Goal: Task Accomplishment & Management: Manage account settings

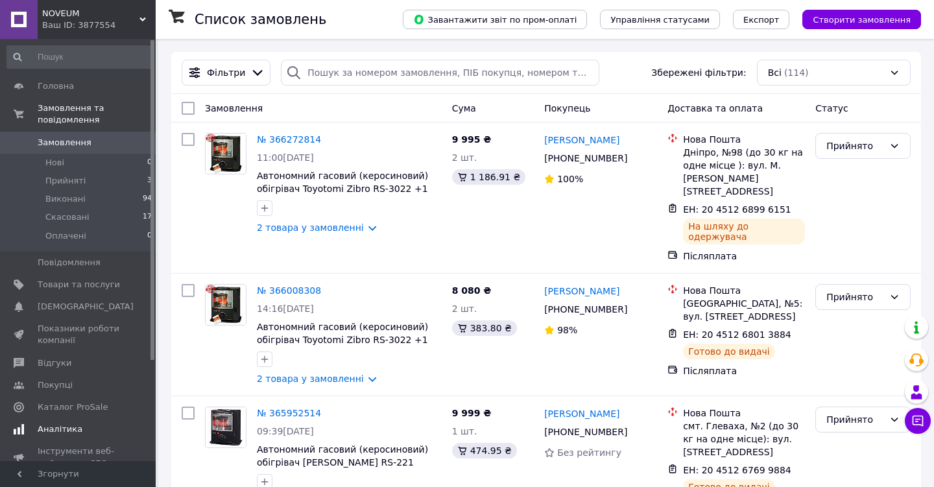
click at [77, 427] on span "Аналітика" at bounding box center [60, 429] width 45 height 12
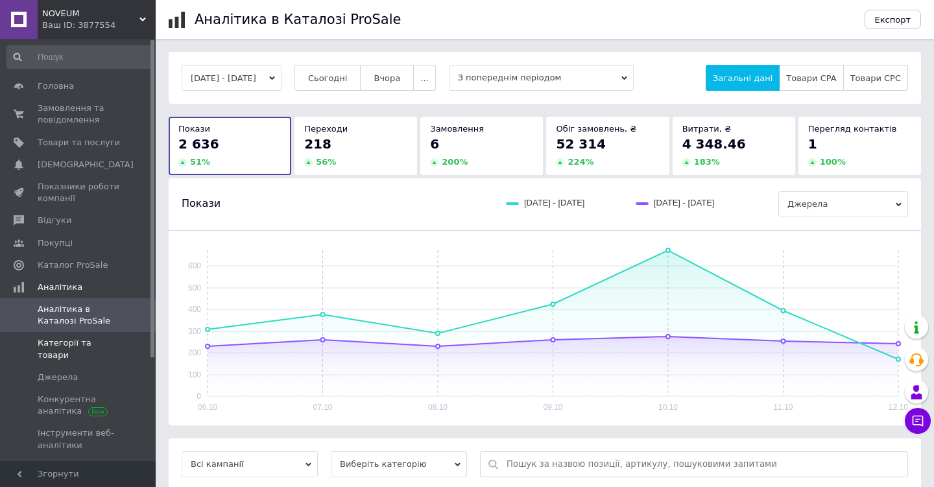
click at [73, 342] on span "Категорії та товари" at bounding box center [79, 348] width 82 height 23
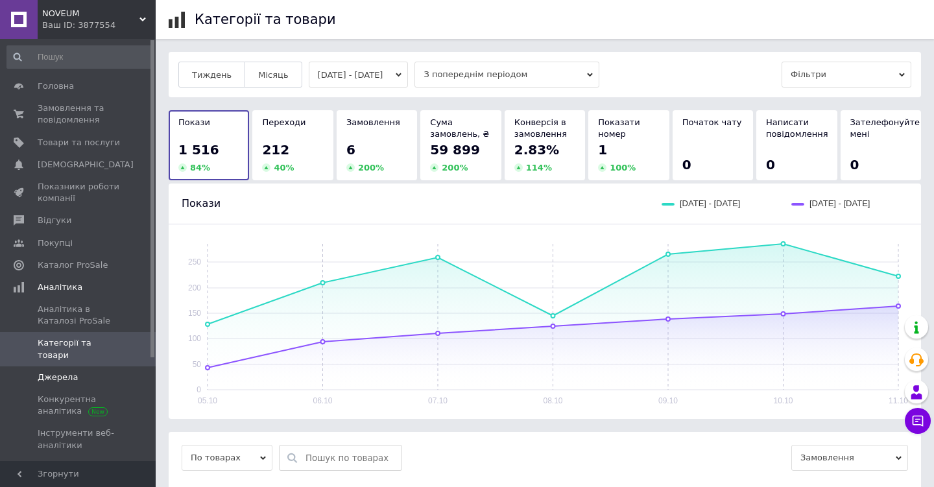
click at [73, 372] on span "Джерела" at bounding box center [58, 378] width 40 height 12
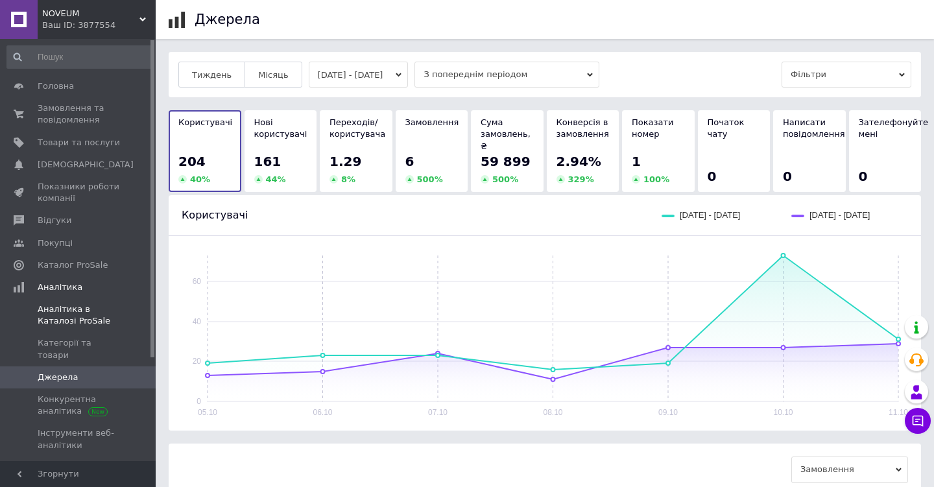
click at [73, 316] on span "Аналітика в Каталозі ProSale" at bounding box center [79, 315] width 82 height 23
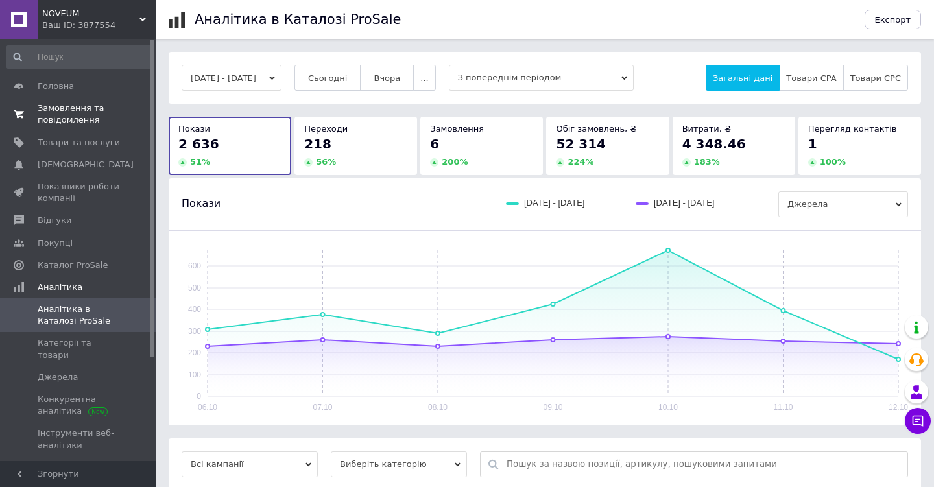
click at [74, 118] on span "Замовлення та повідомлення" at bounding box center [79, 113] width 82 height 23
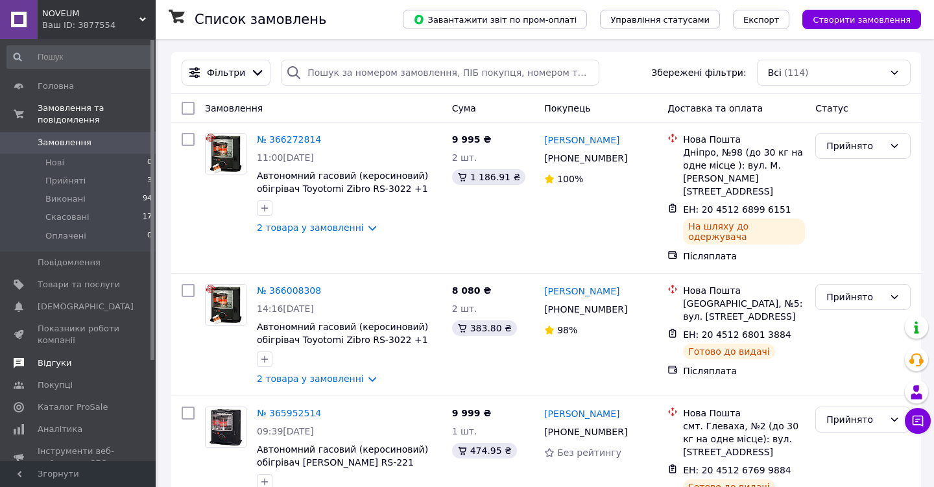
click at [87, 366] on span "Відгуки" at bounding box center [79, 363] width 82 height 12
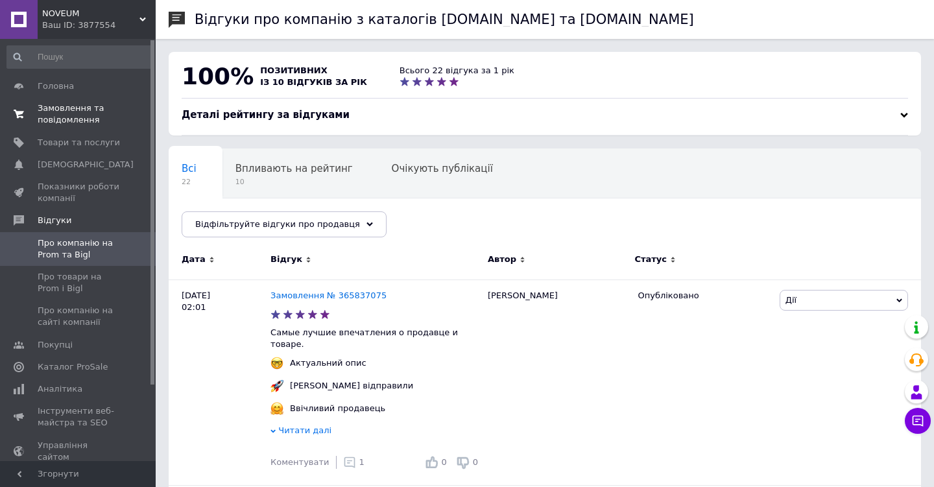
click at [69, 119] on span "Замовлення та повідомлення" at bounding box center [79, 113] width 82 height 23
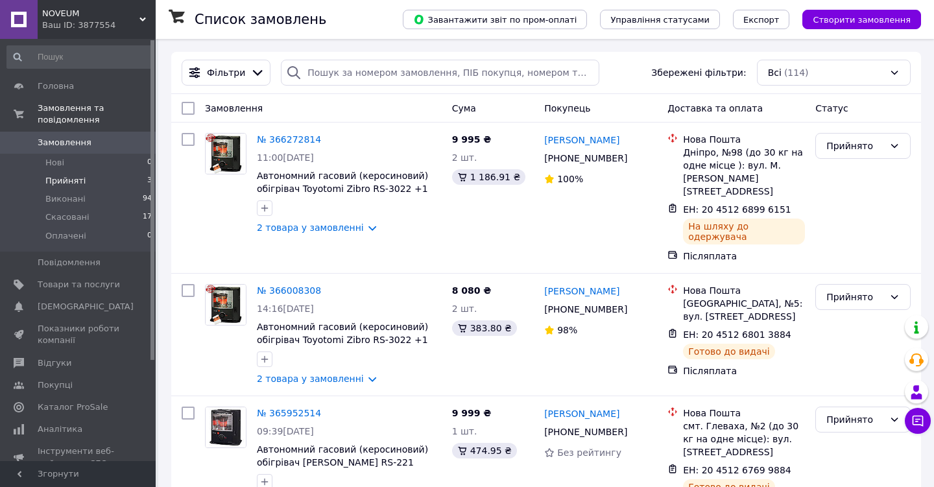
click at [110, 182] on li "Прийняті 3" at bounding box center [80, 181] width 160 height 18
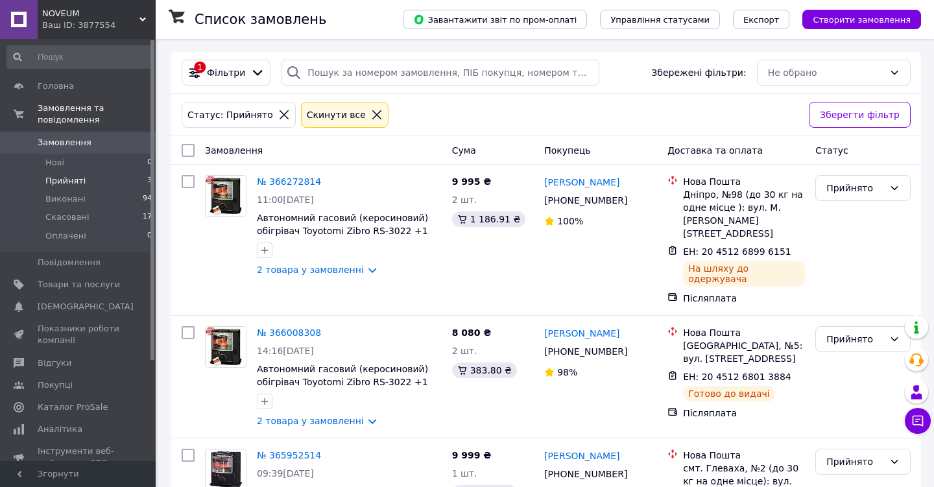
click at [95, 145] on span "Замовлення" at bounding box center [79, 143] width 82 height 12
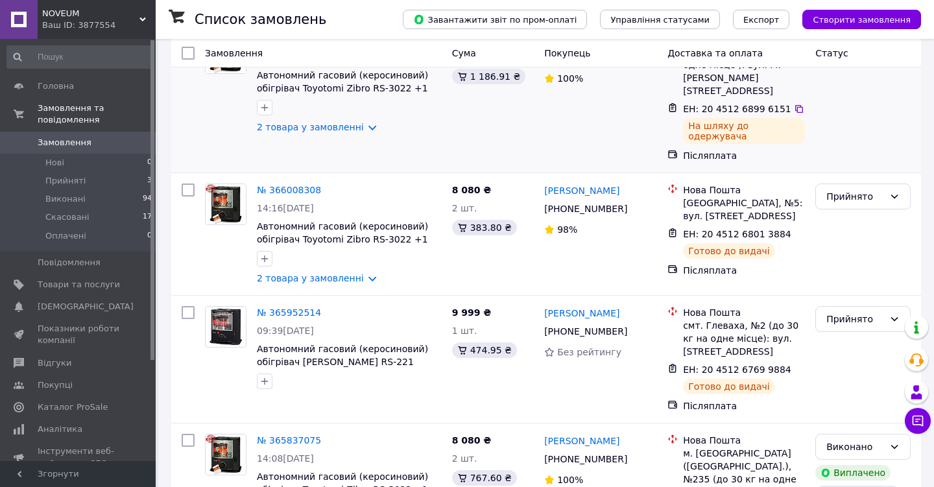
scroll to position [102, 0]
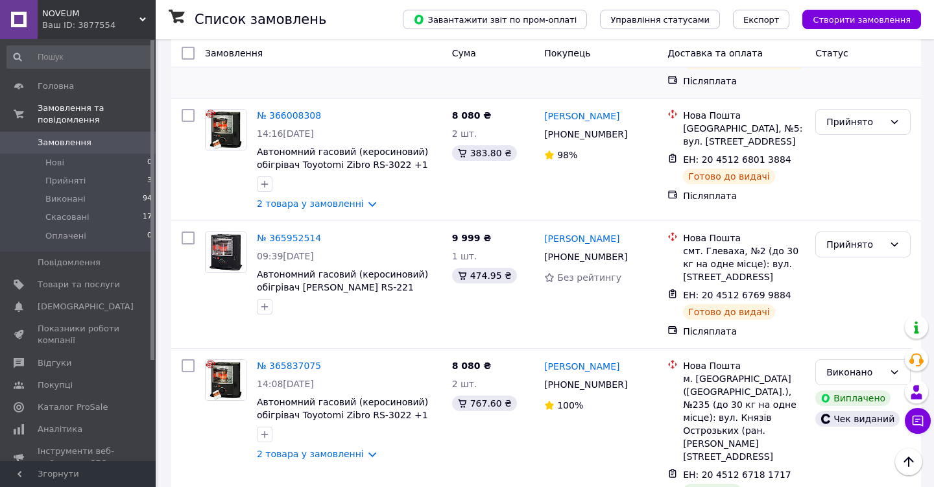
scroll to position [186, 0]
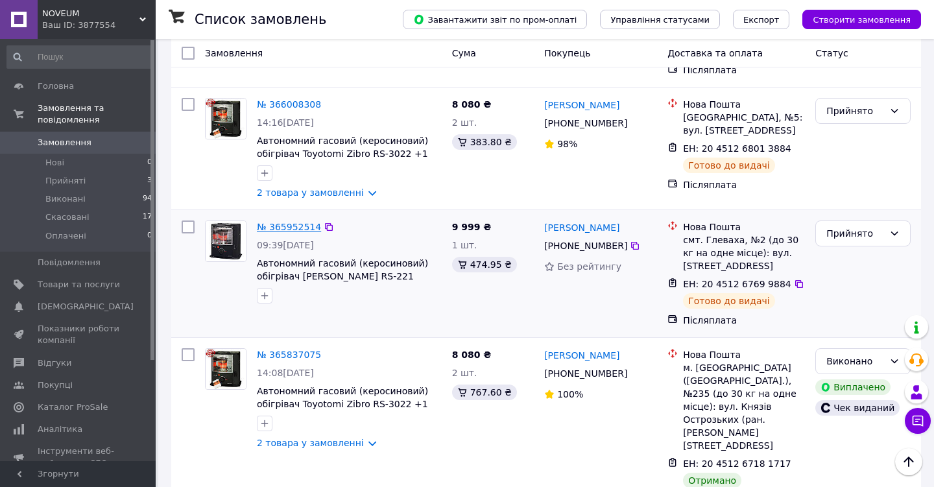
click at [298, 222] on link "№ 365952514" at bounding box center [289, 227] width 64 height 10
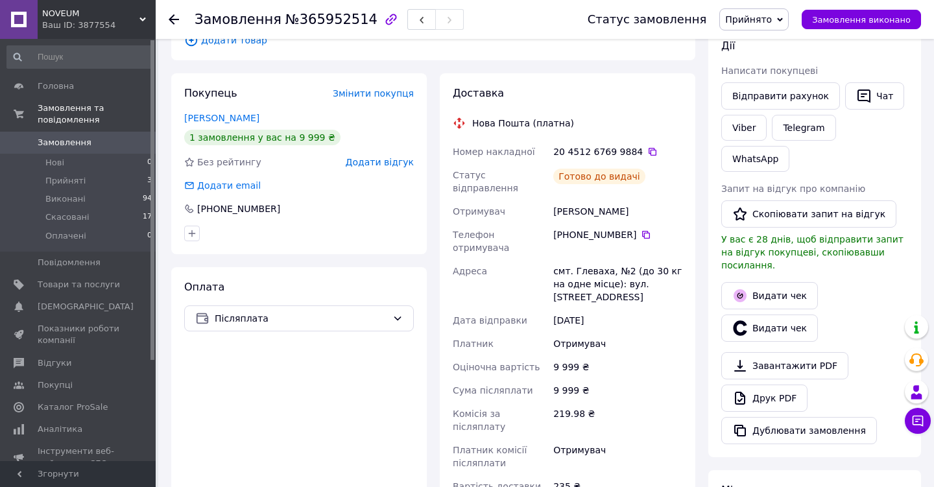
scroll to position [265, 0]
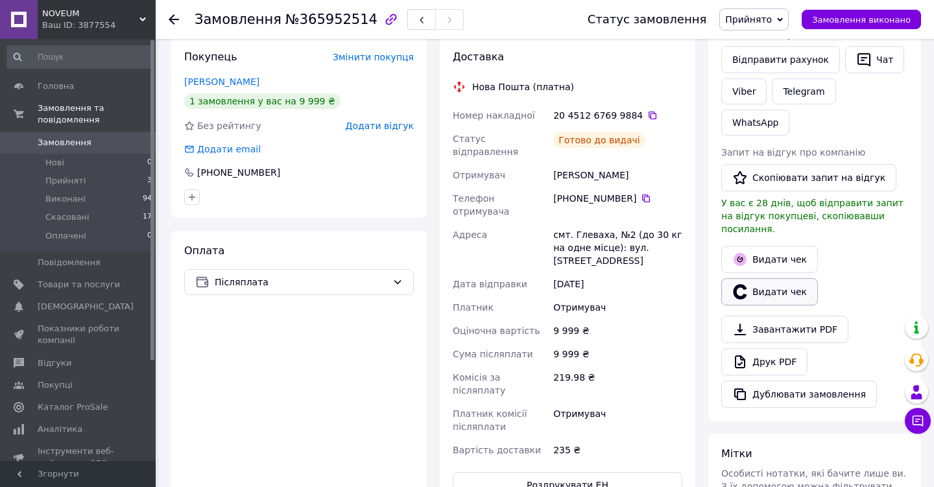
click at [780, 278] on button "Видати чек" at bounding box center [769, 291] width 97 height 27
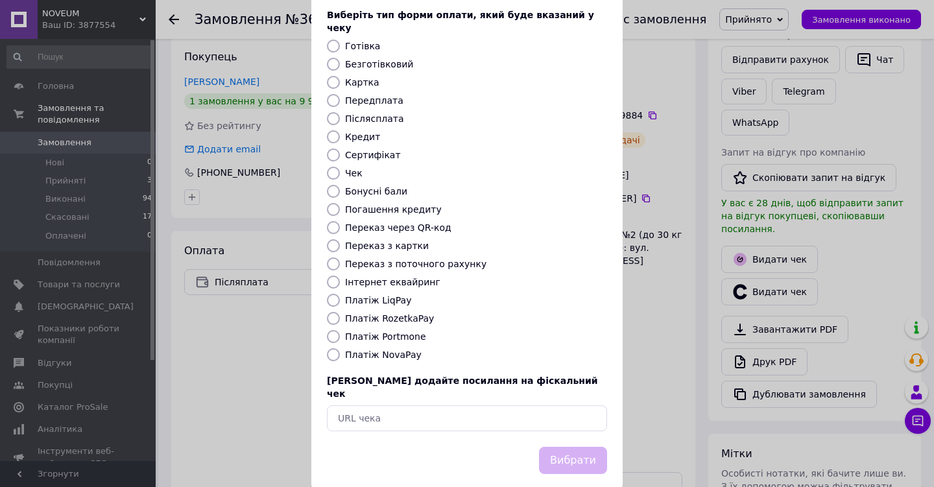
scroll to position [69, 0]
click at [472, 406] on input "text" at bounding box center [467, 419] width 280 height 26
paste input "[URL][DOMAIN_NAME]"
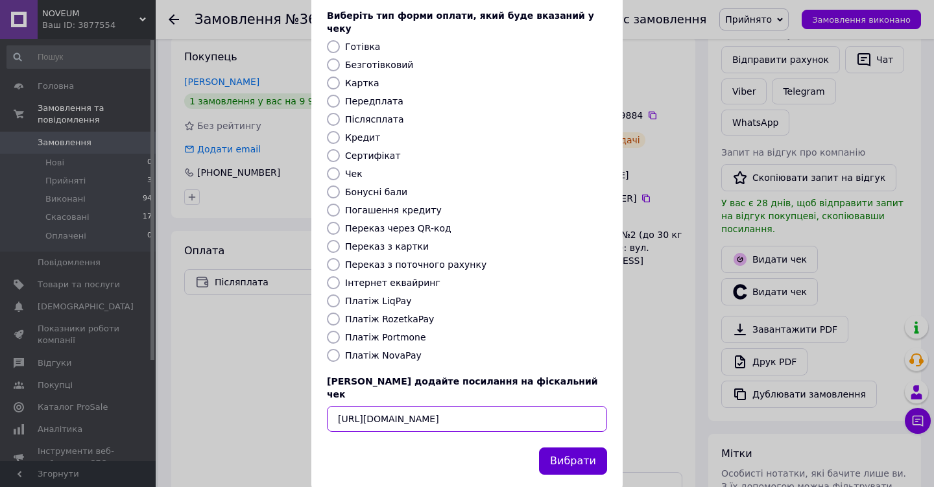
type input "[URL][DOMAIN_NAME]"
click at [567, 447] on button "Вибрати" at bounding box center [573, 461] width 68 height 28
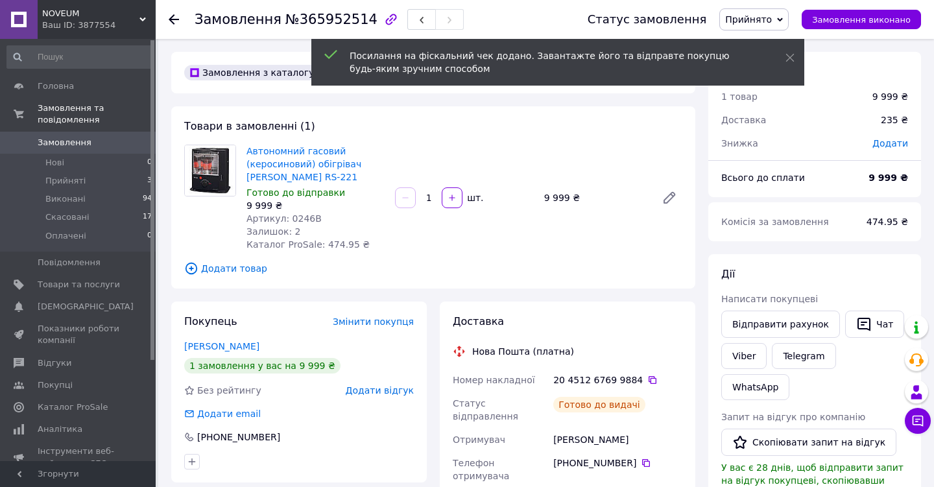
scroll to position [0, 0]
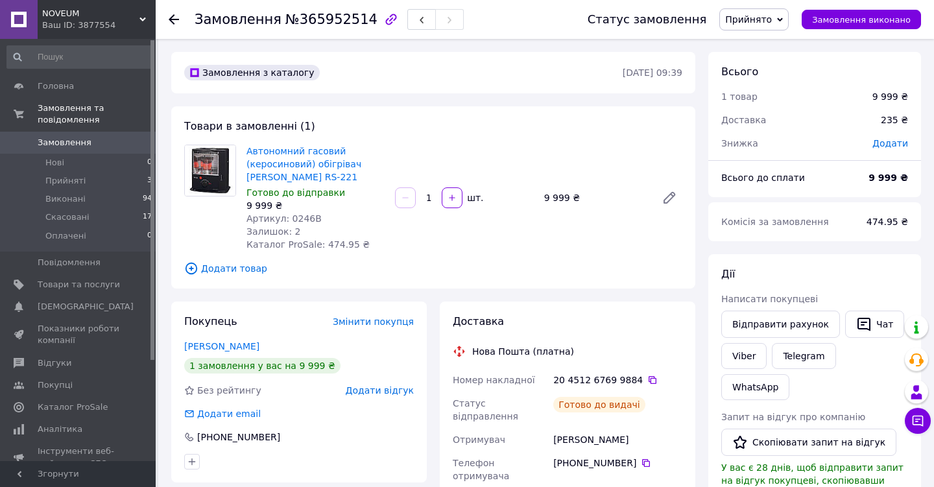
click at [174, 19] on use at bounding box center [174, 19] width 10 height 10
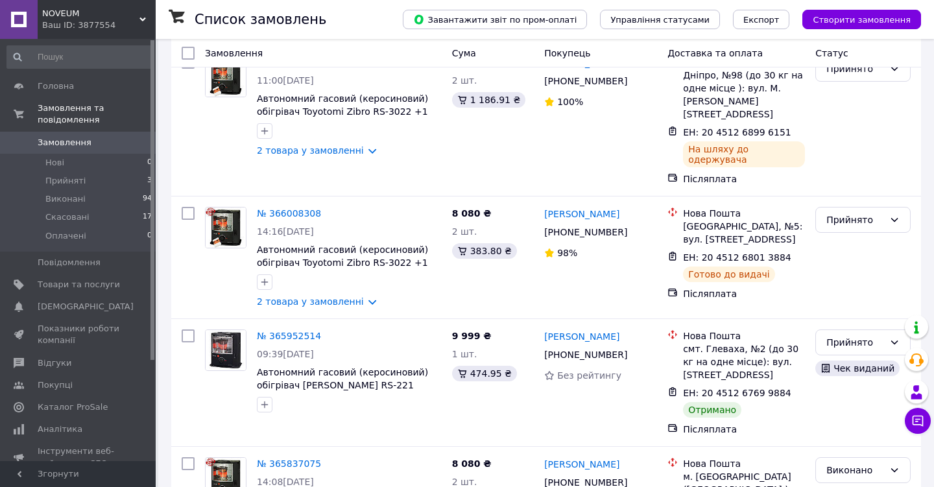
scroll to position [81, 0]
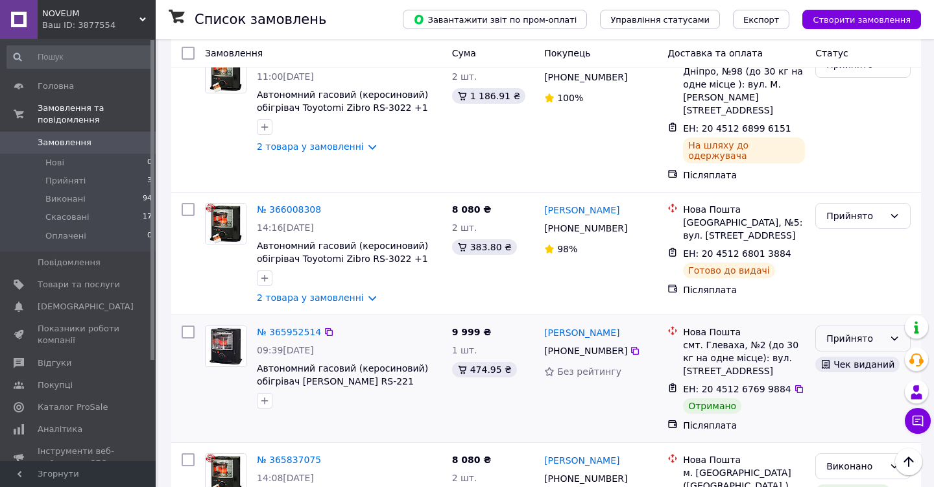
click at [876, 331] on div "Прийнято" at bounding box center [855, 338] width 58 height 14
click at [868, 344] on li "Виконано" at bounding box center [863, 346] width 94 height 23
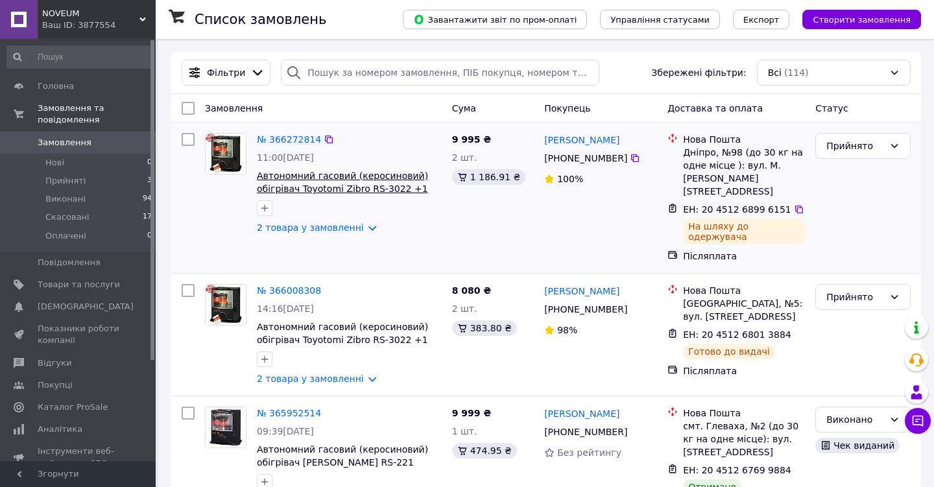
scroll to position [0, 0]
click at [92, 185] on li "Прийняті 3" at bounding box center [80, 181] width 160 height 18
